Goal: Task Accomplishment & Management: Use online tool/utility

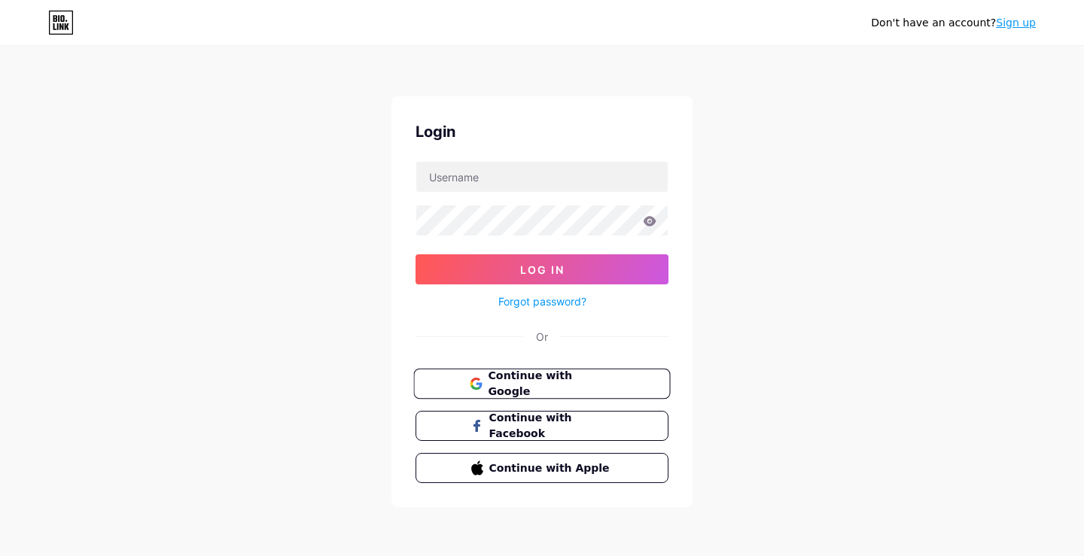
click at [605, 385] on span "Continue with Google" at bounding box center [551, 384] width 126 height 32
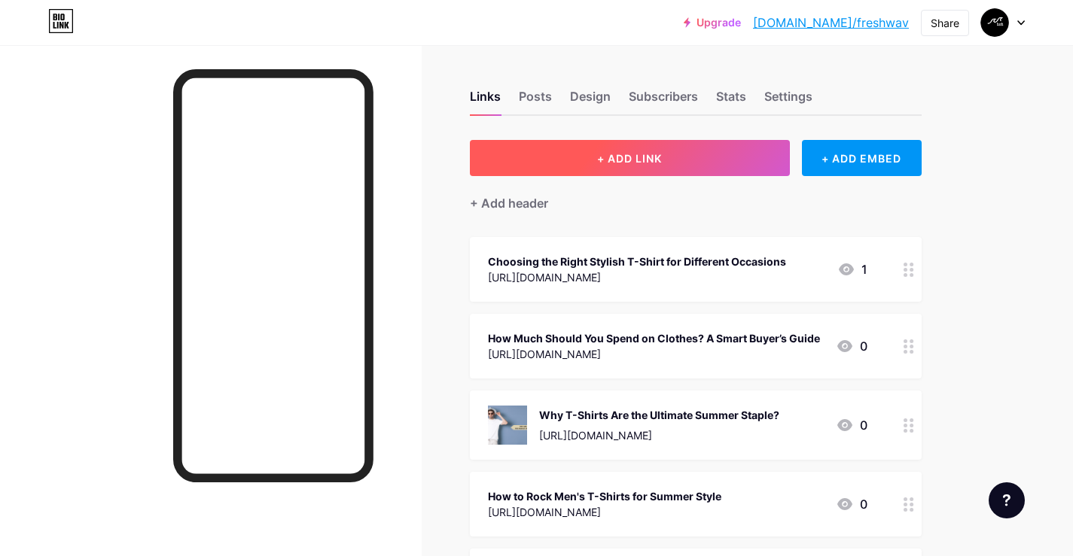
click at [657, 152] on span "+ ADD LINK" at bounding box center [629, 158] width 65 height 13
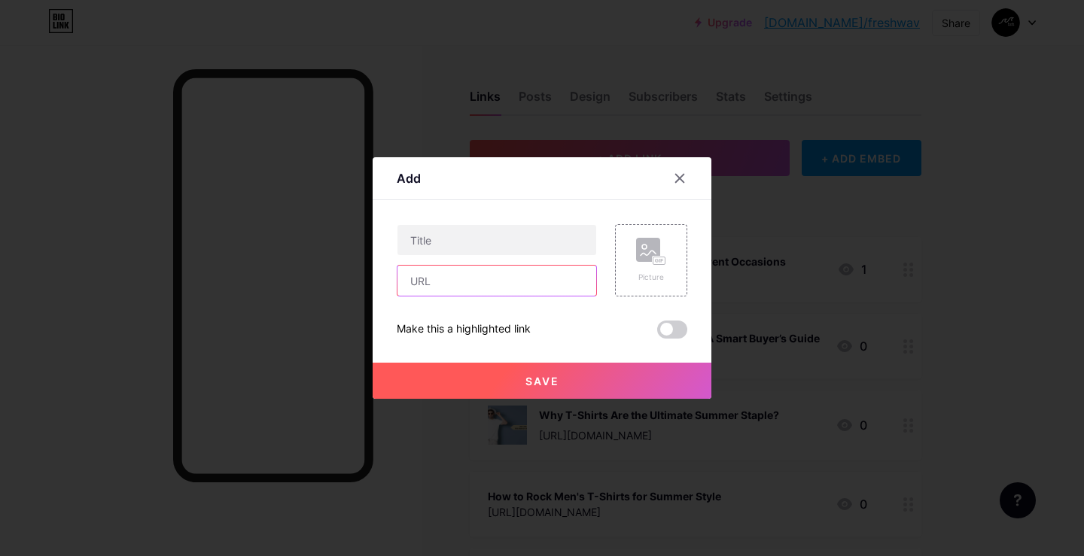
click at [440, 282] on input "text" at bounding box center [497, 281] width 199 height 30
paste input "[URL][DOMAIN_NAME]"
type input "[URL][DOMAIN_NAME]"
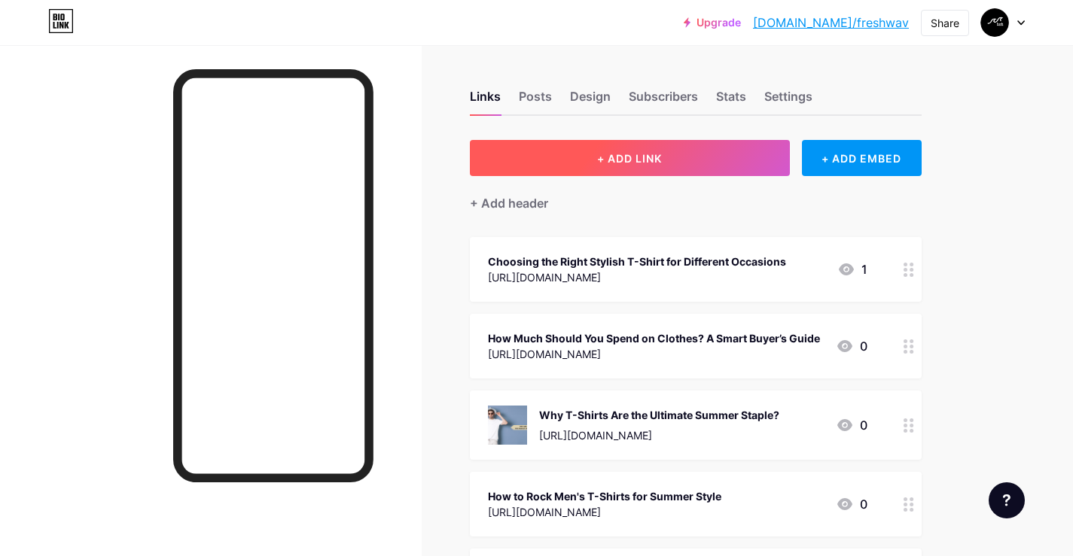
click at [675, 158] on button "+ ADD LINK" at bounding box center [630, 158] width 320 height 36
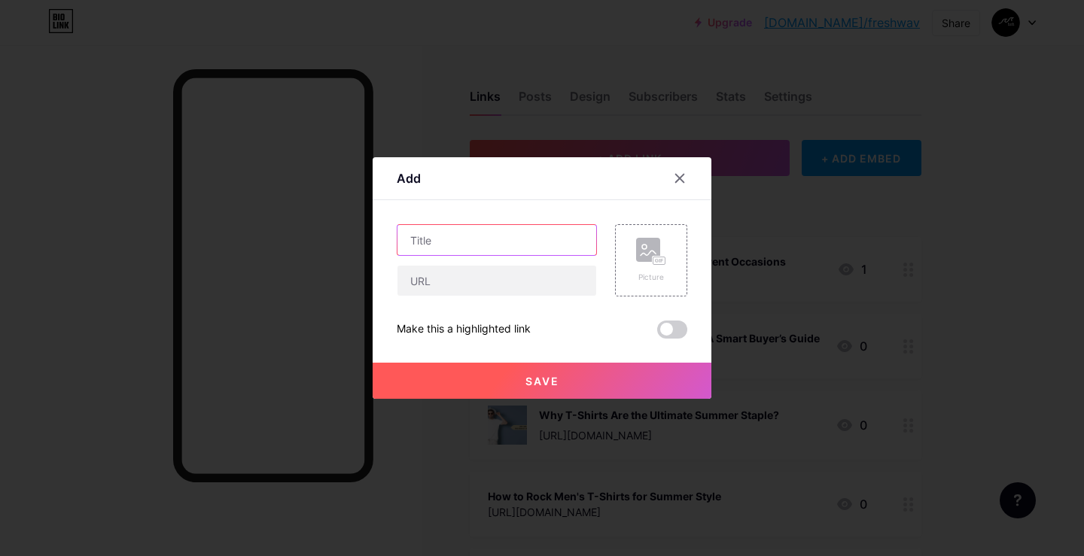
click at [474, 248] on input "text" at bounding box center [497, 240] width 199 height 30
paste input "2025 T-Shirt Trends: What's Hot and What to Avoid"
type input "2025 T-Shirt Trends: What's Hot and What to Avoid"
click at [464, 275] on input "text" at bounding box center [497, 281] width 199 height 30
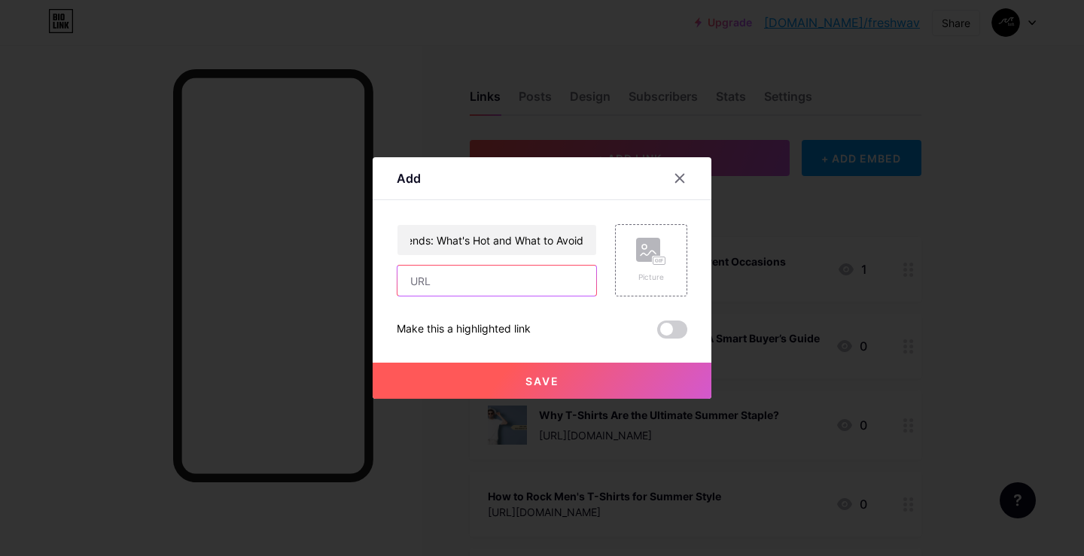
scroll to position [0, 0]
click at [426, 276] on input "text" at bounding box center [497, 281] width 199 height 30
paste input "[URL][DOMAIN_NAME]"
type input "[URL][DOMAIN_NAME]"
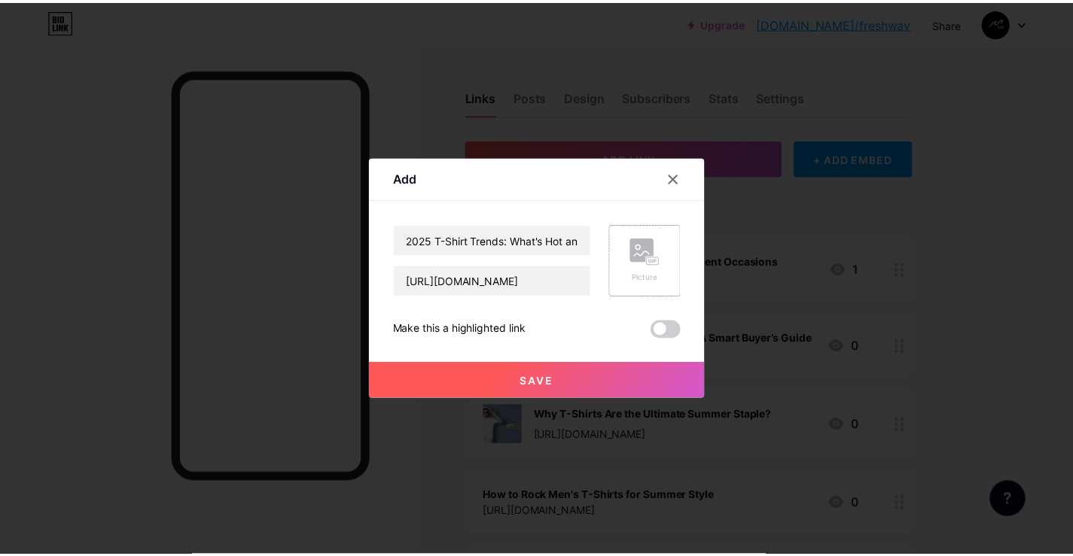
scroll to position [0, 0]
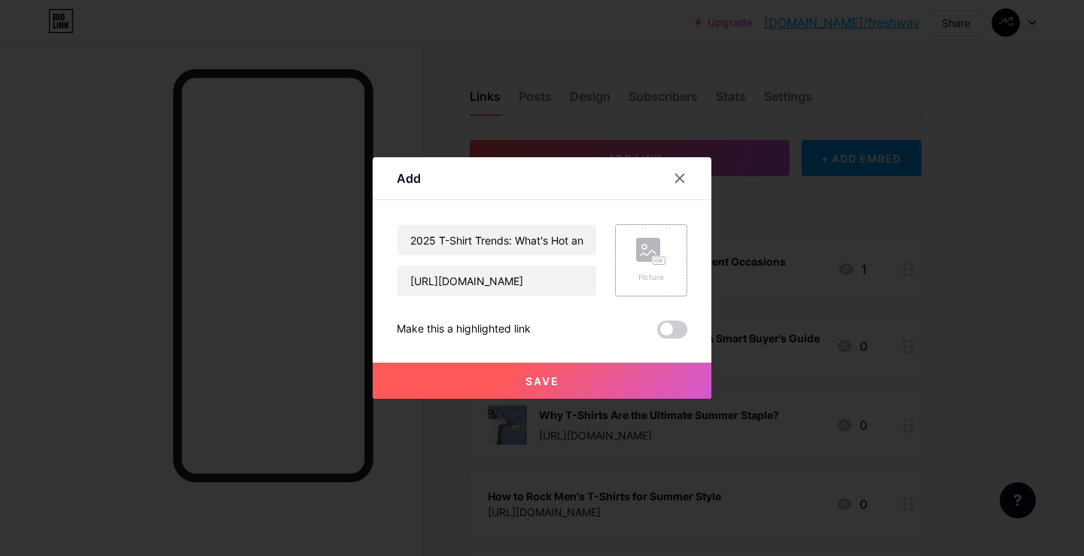
click at [649, 260] on rect at bounding box center [648, 250] width 24 height 24
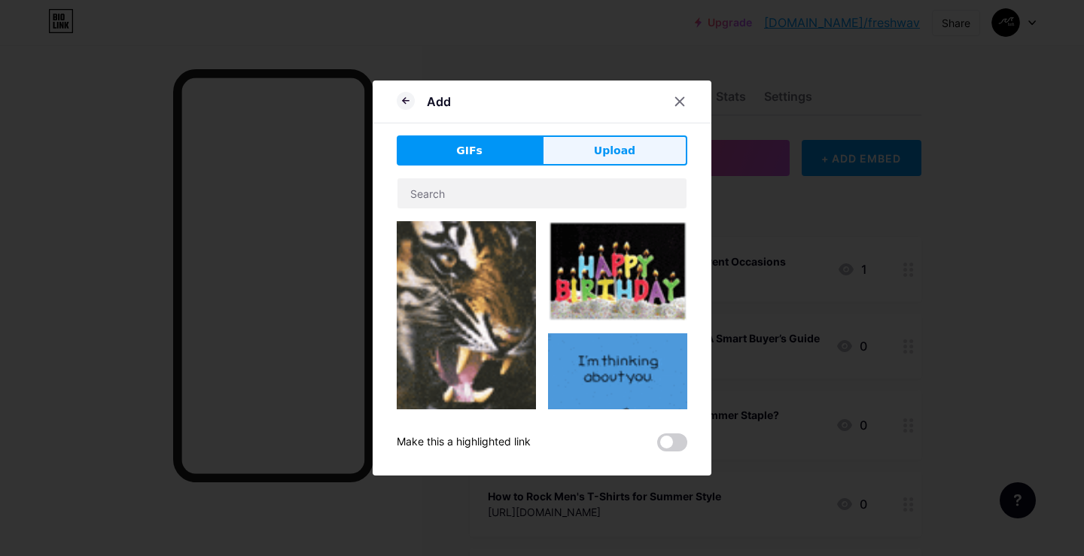
click at [640, 148] on button "Upload" at bounding box center [614, 151] width 145 height 30
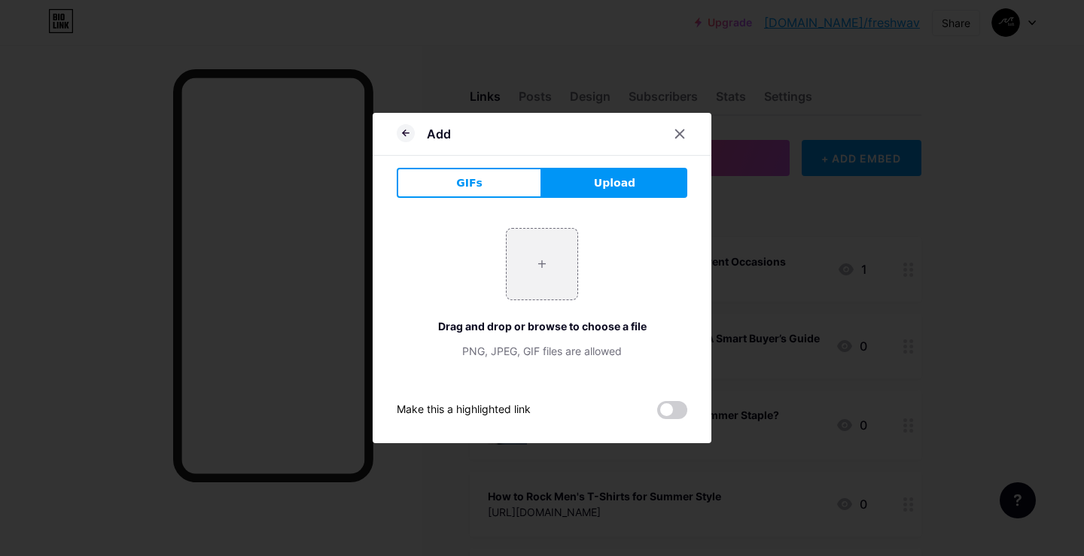
click at [587, 184] on button "Upload" at bounding box center [614, 183] width 145 height 30
click at [621, 181] on span "Upload" at bounding box center [614, 183] width 41 height 16
click at [541, 261] on input "file" at bounding box center [542, 264] width 71 height 71
type input "C:\fakepath\Trending hoodies 10 Design ideas for 2025 (1).png"
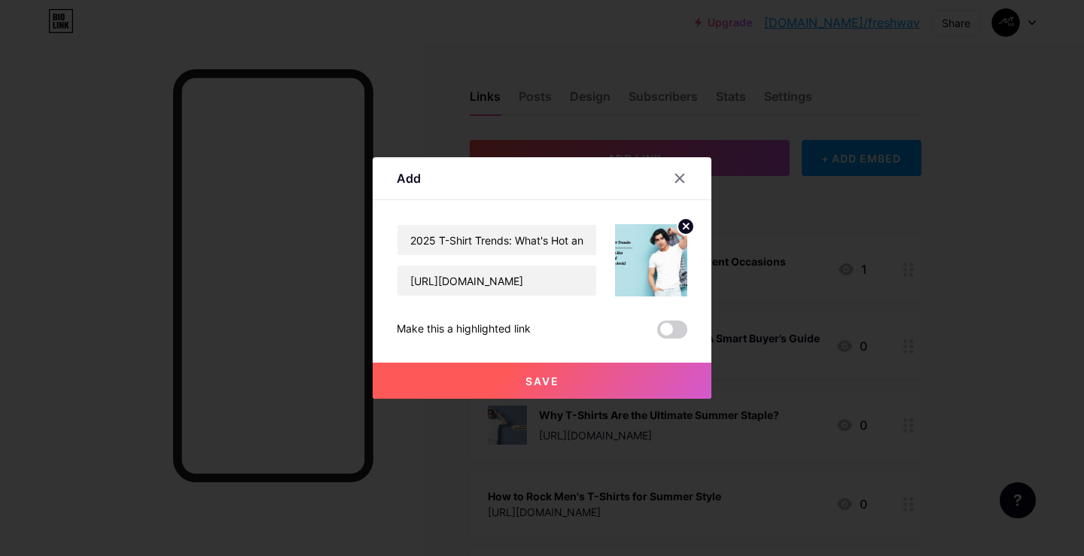
click at [541, 383] on span "Save" at bounding box center [543, 381] width 34 height 13
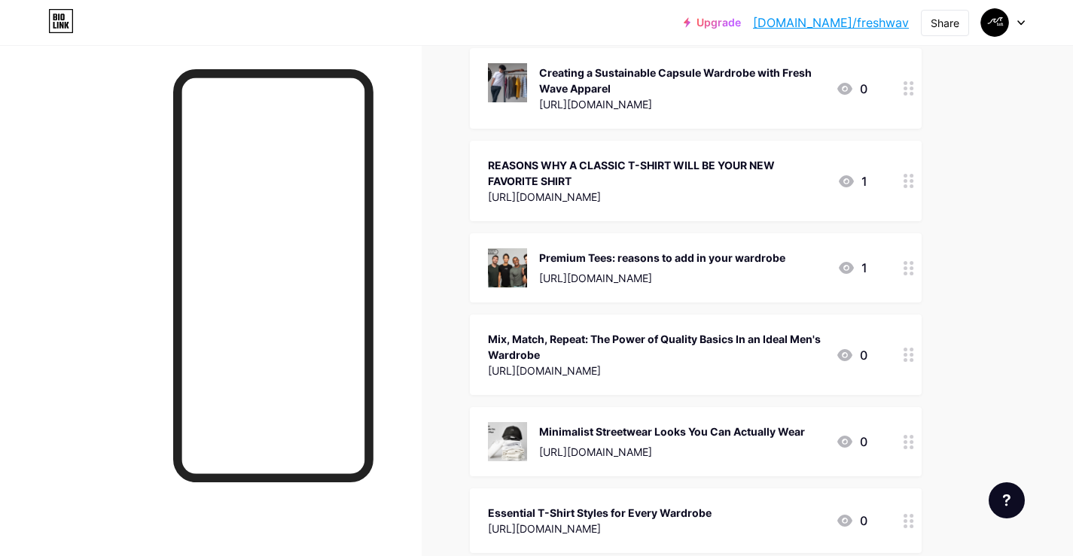
scroll to position [1384, 0]
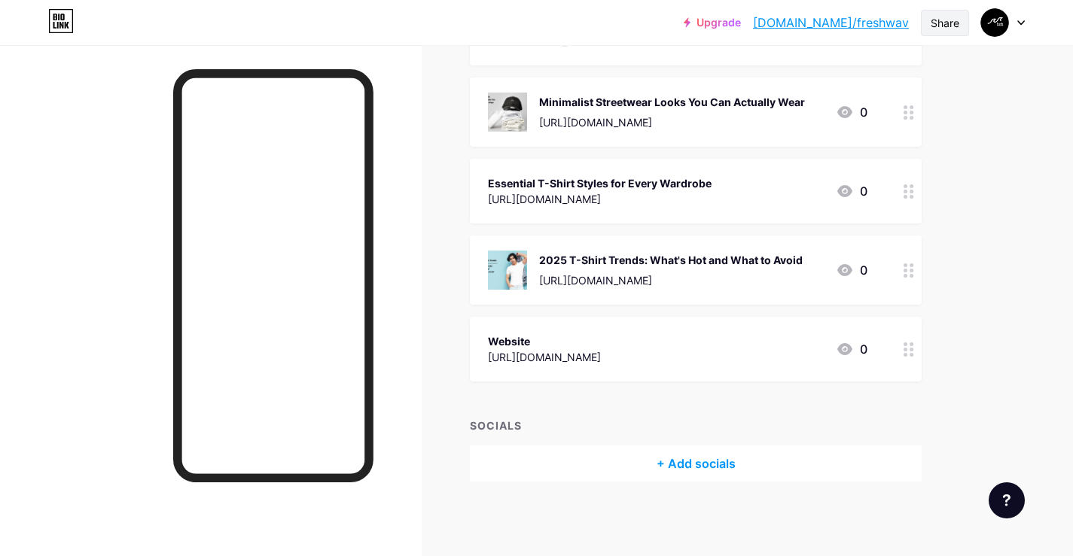
click at [940, 24] on div "Share" at bounding box center [945, 23] width 29 height 16
click at [817, 85] on div "Copy link" at bounding box center [820, 78] width 56 height 18
